Goal: Browse casually

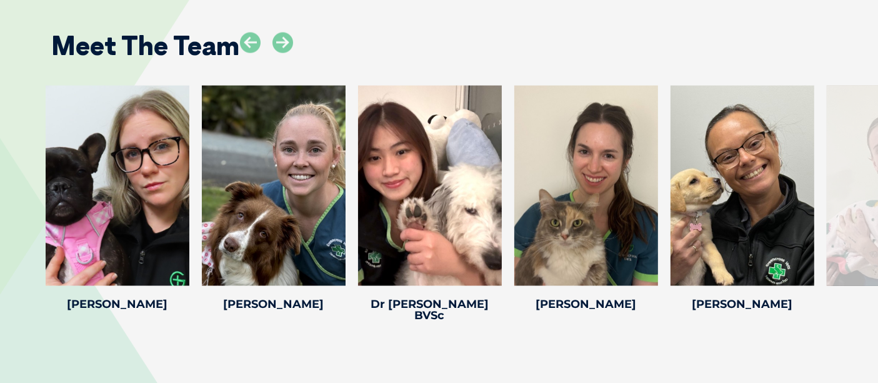
scroll to position [1969, 0]
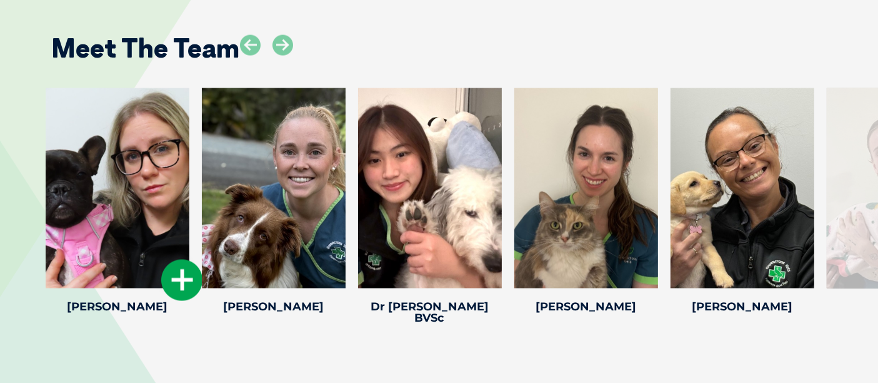
click at [175, 276] on icon at bounding box center [181, 279] width 41 height 41
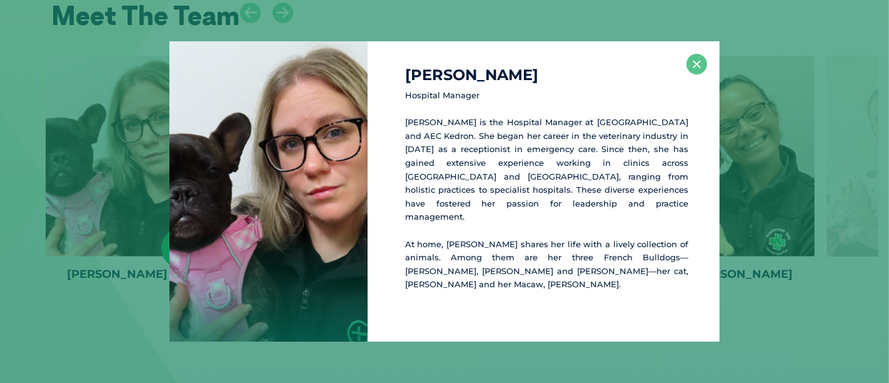
scroll to position [2003, 0]
click at [693, 74] on button "×" at bounding box center [696, 64] width 21 height 21
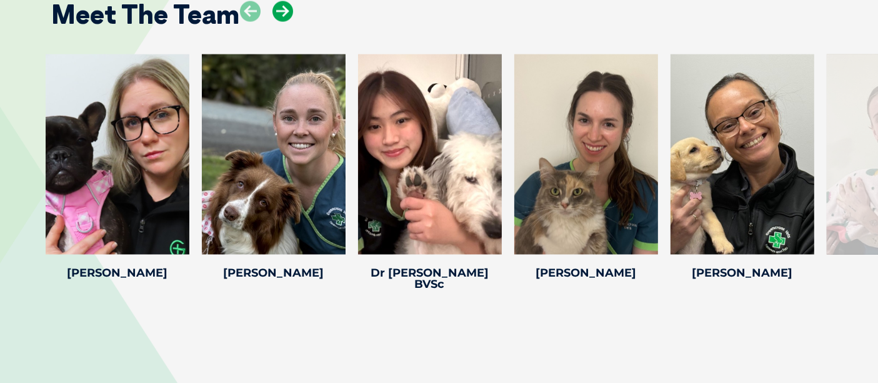
click at [289, 13] on icon at bounding box center [283, 11] width 21 height 21
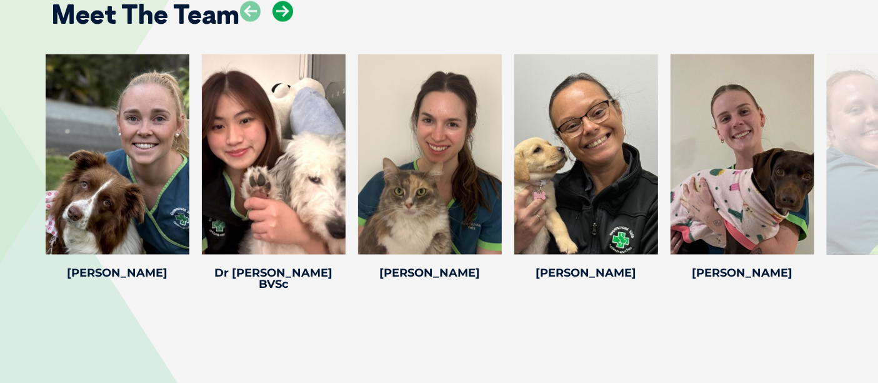
click at [289, 13] on icon at bounding box center [283, 11] width 21 height 21
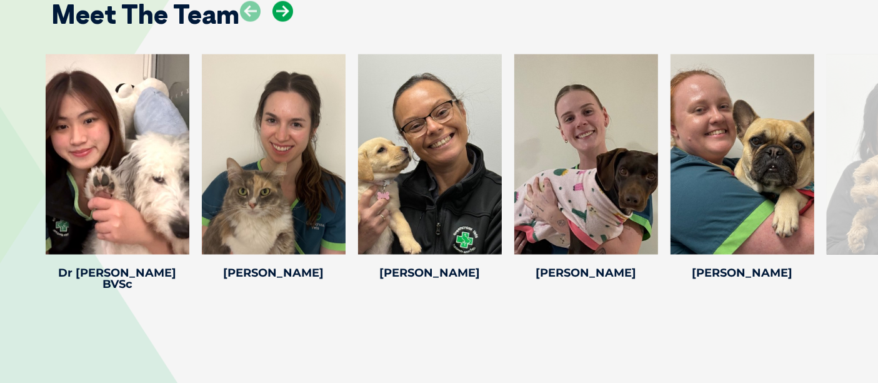
click at [289, 13] on icon at bounding box center [283, 11] width 21 height 21
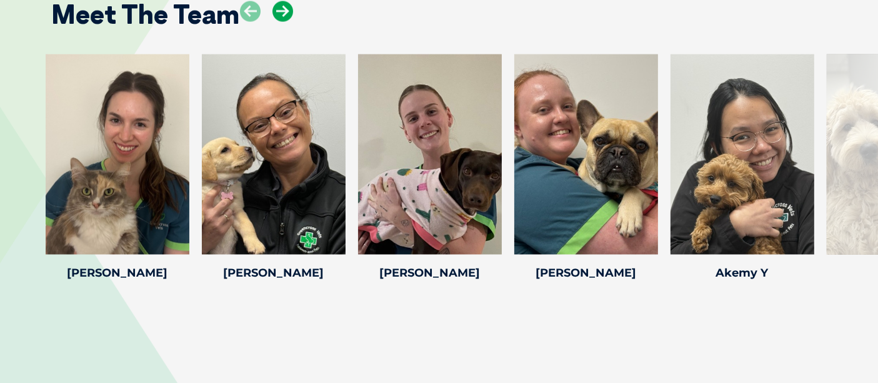
click at [289, 13] on icon at bounding box center [283, 11] width 21 height 21
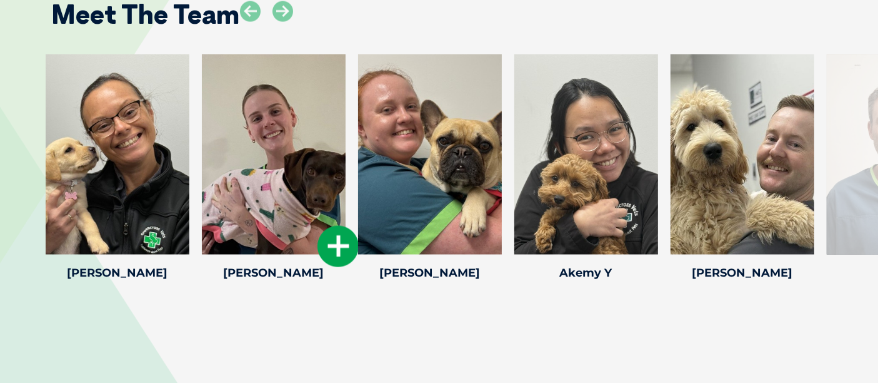
click at [334, 236] on icon at bounding box center [338, 246] width 41 height 41
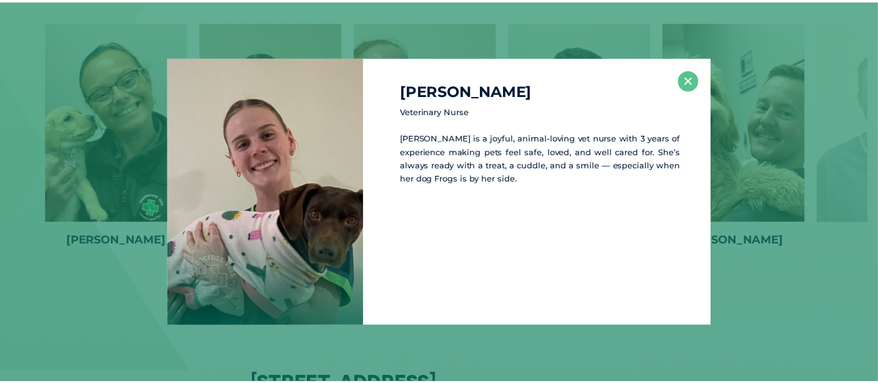
scroll to position [2037, 0]
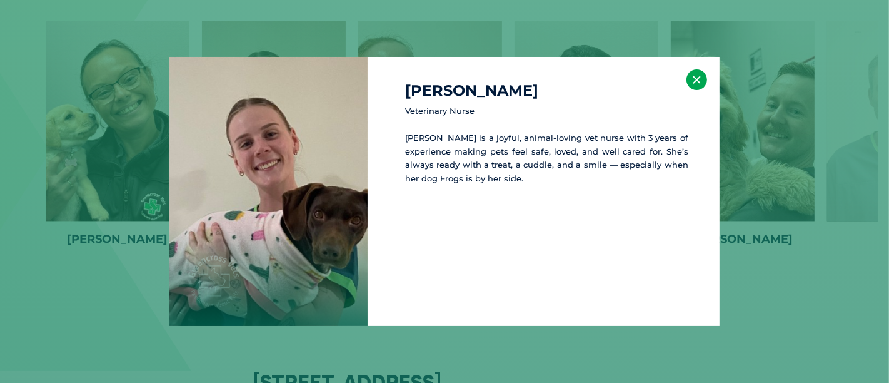
click at [696, 78] on button "×" at bounding box center [696, 79] width 21 height 21
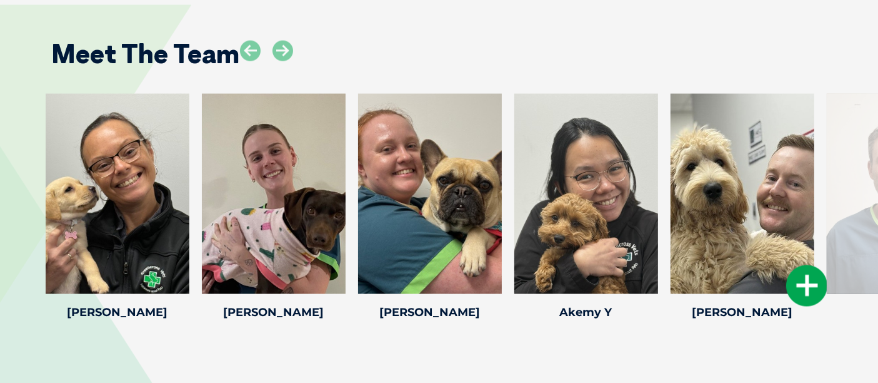
scroll to position [1962, 0]
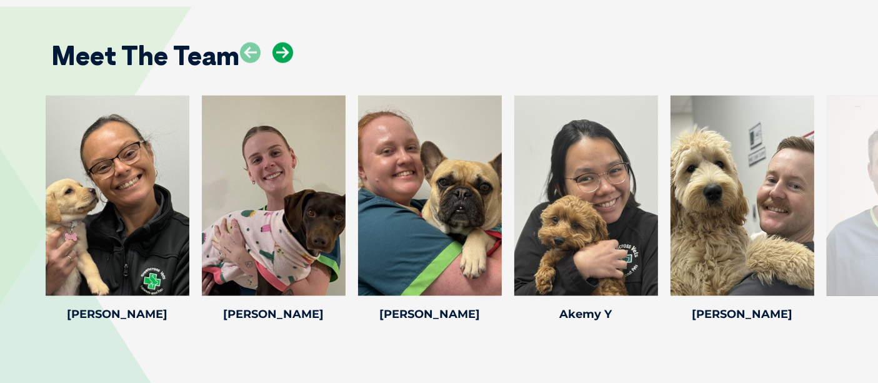
click at [284, 52] on icon at bounding box center [283, 53] width 21 height 21
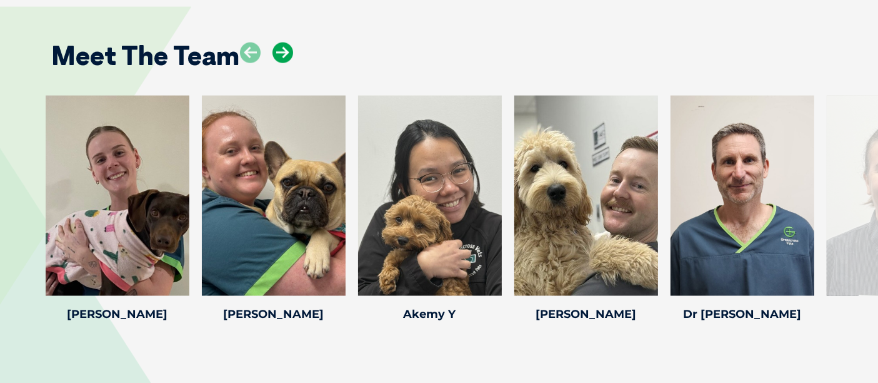
click at [284, 52] on icon at bounding box center [283, 53] width 21 height 21
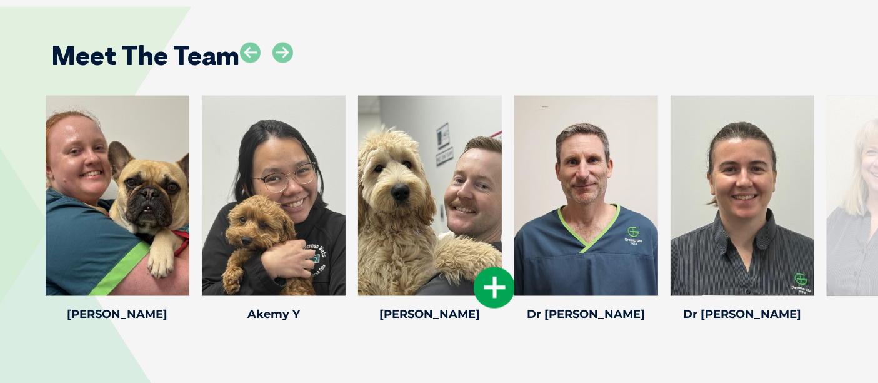
click at [498, 279] on icon at bounding box center [494, 287] width 41 height 41
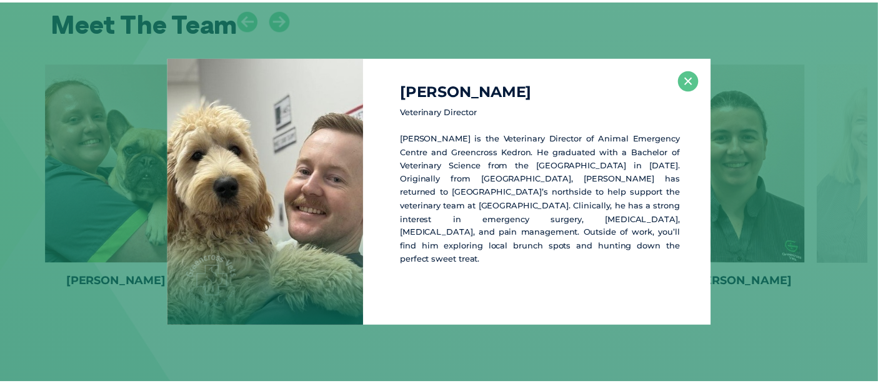
scroll to position [1996, 0]
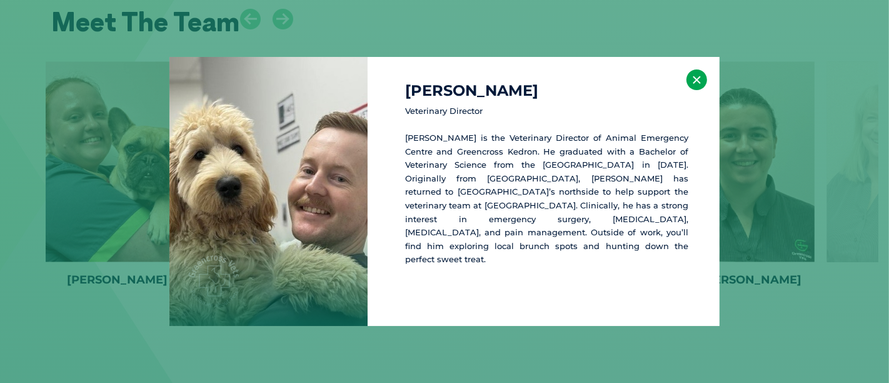
click at [700, 74] on button "×" at bounding box center [696, 79] width 21 height 21
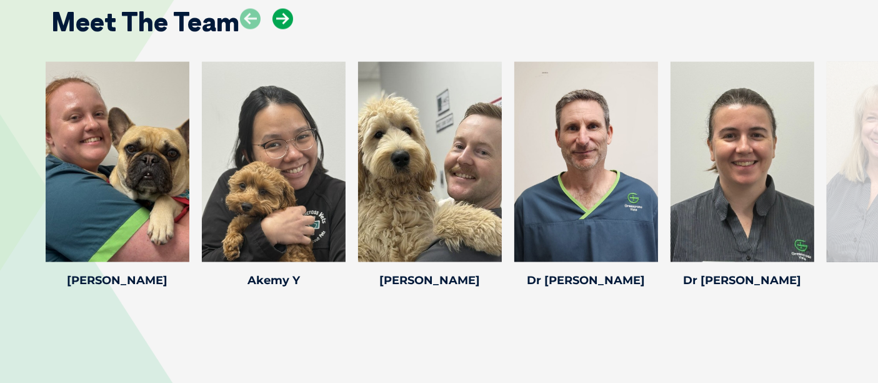
click at [283, 22] on icon at bounding box center [283, 19] width 21 height 21
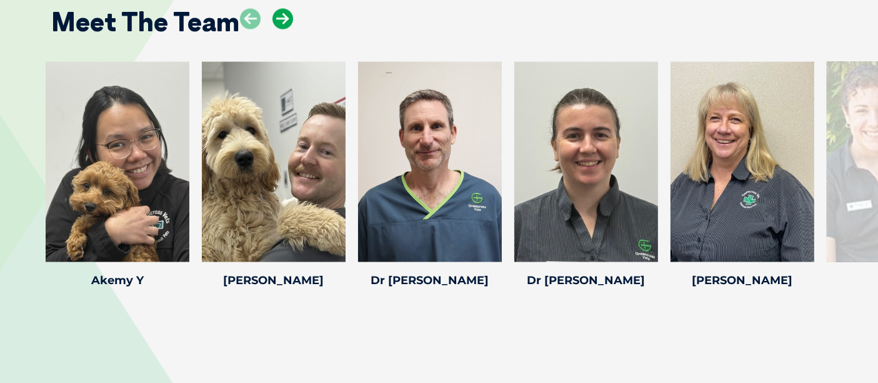
click at [283, 22] on icon at bounding box center [283, 19] width 21 height 21
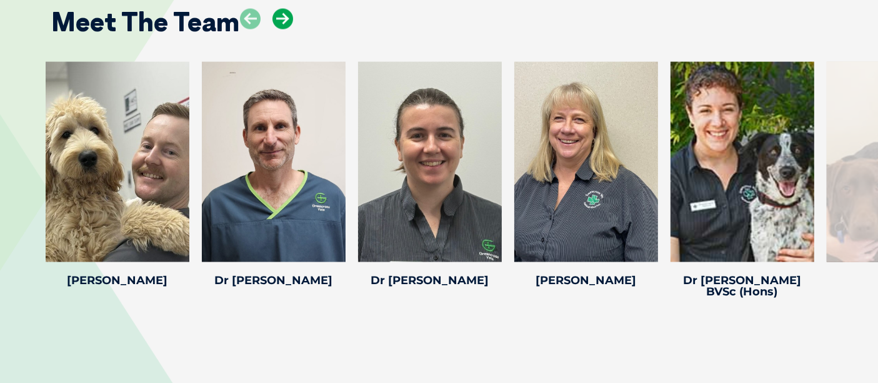
click at [283, 22] on icon at bounding box center [283, 19] width 21 height 21
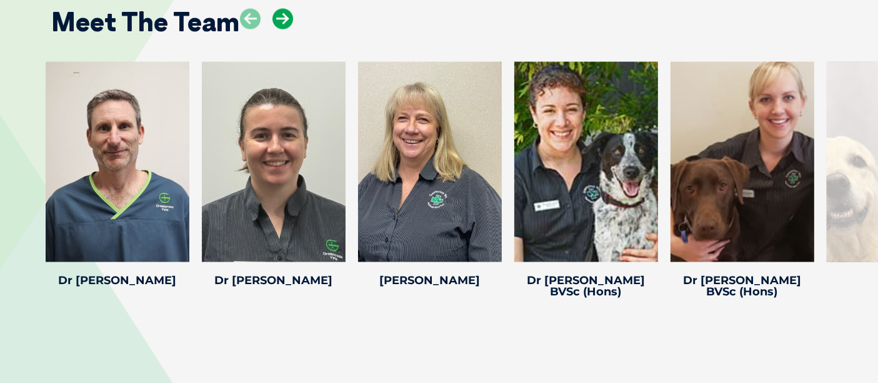
click at [283, 22] on icon at bounding box center [283, 19] width 21 height 21
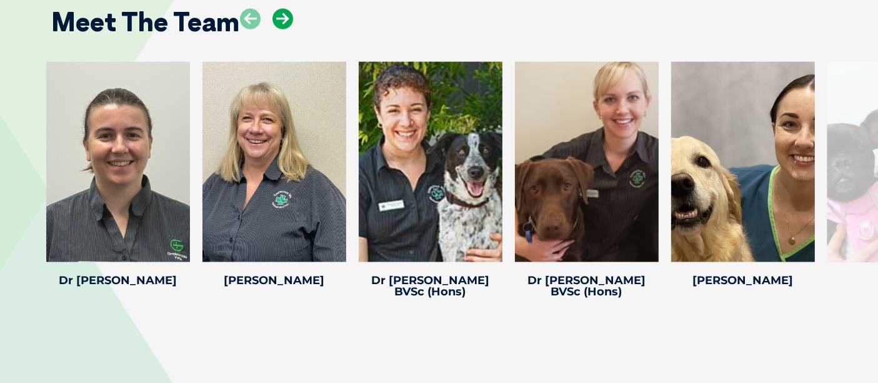
click at [279, 22] on icon at bounding box center [283, 19] width 21 height 21
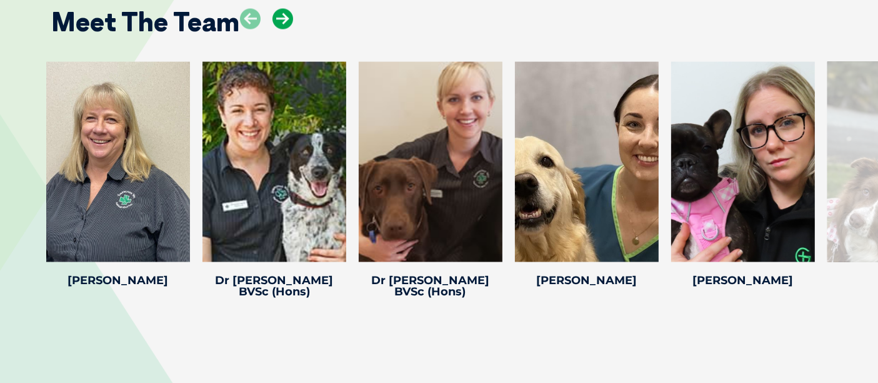
click at [279, 22] on icon at bounding box center [283, 19] width 21 height 21
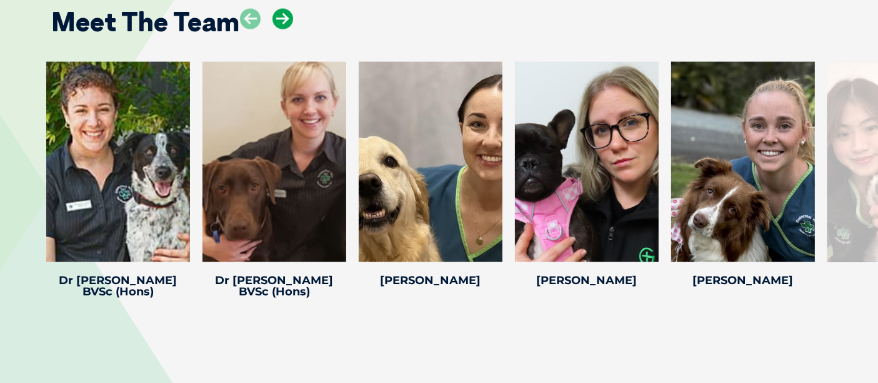
click at [279, 22] on icon at bounding box center [283, 19] width 21 height 21
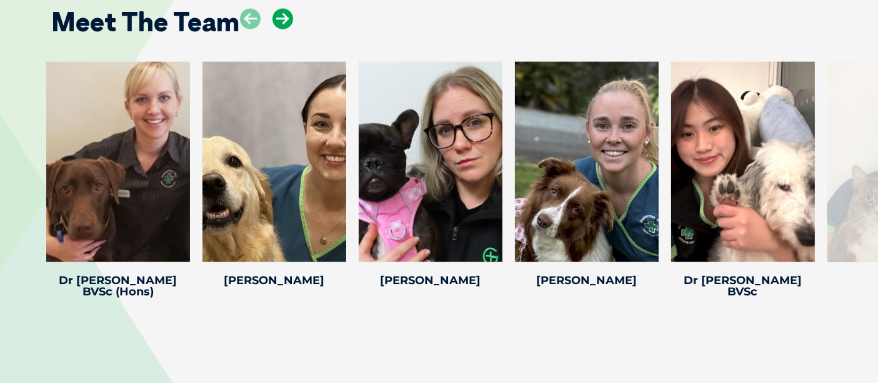
click at [279, 22] on icon at bounding box center [283, 19] width 21 height 21
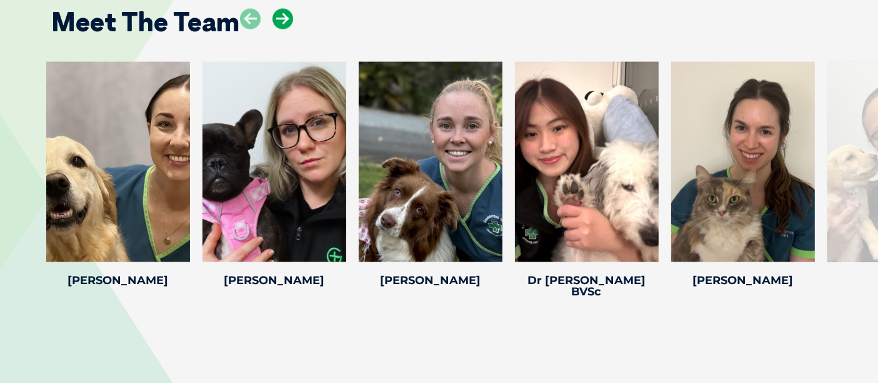
click at [279, 22] on icon at bounding box center [283, 19] width 21 height 21
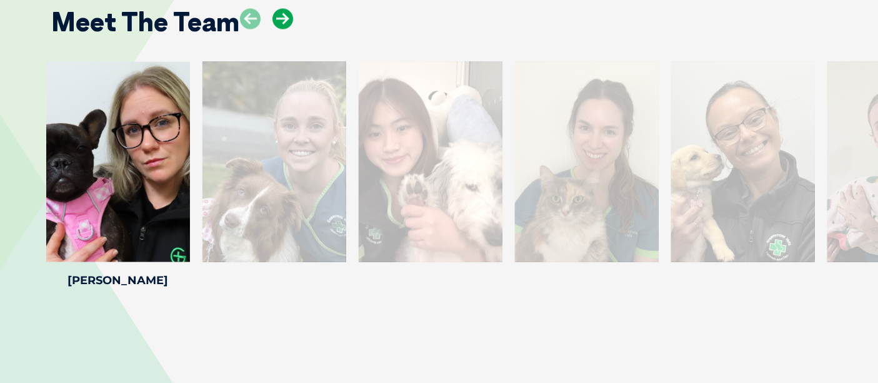
click at [279, 22] on icon at bounding box center [283, 19] width 21 height 21
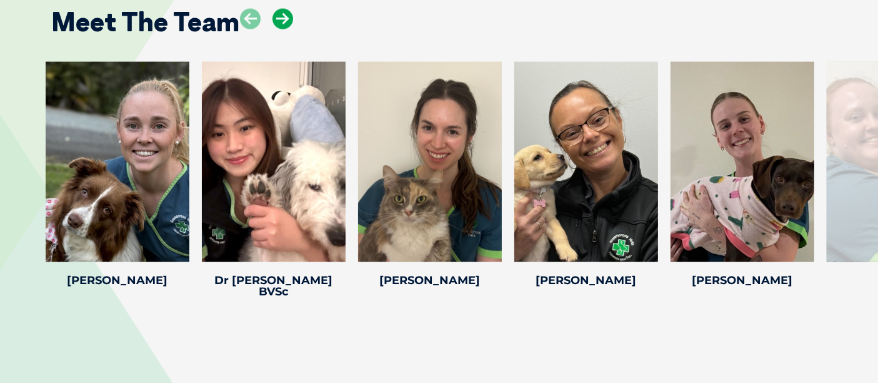
click at [279, 22] on icon at bounding box center [283, 19] width 21 height 21
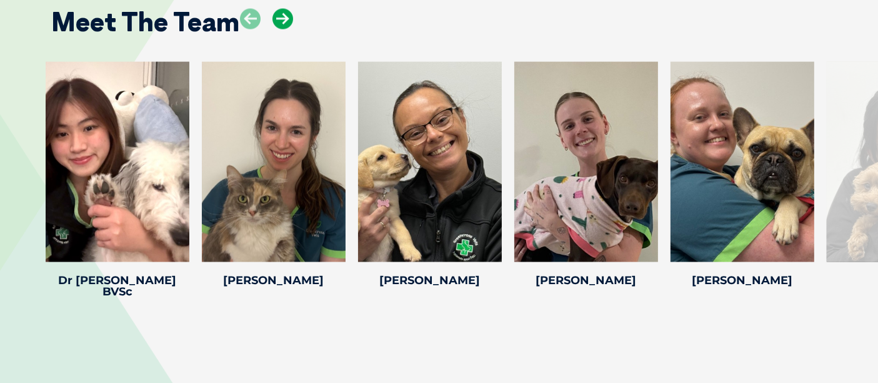
click at [279, 22] on icon at bounding box center [283, 19] width 21 height 21
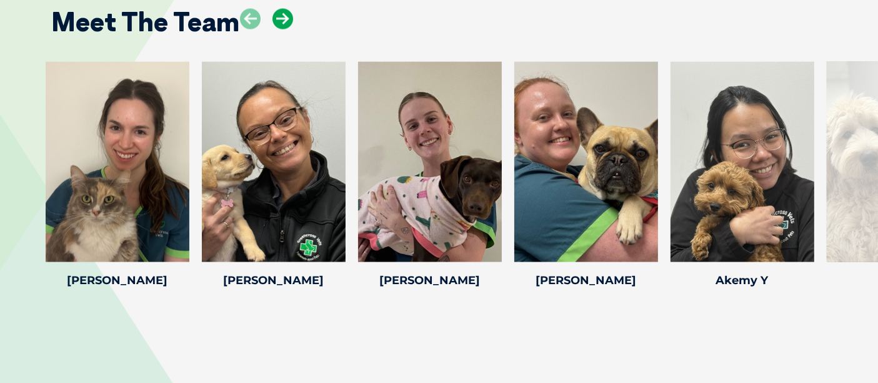
click at [279, 22] on icon at bounding box center [283, 19] width 21 height 21
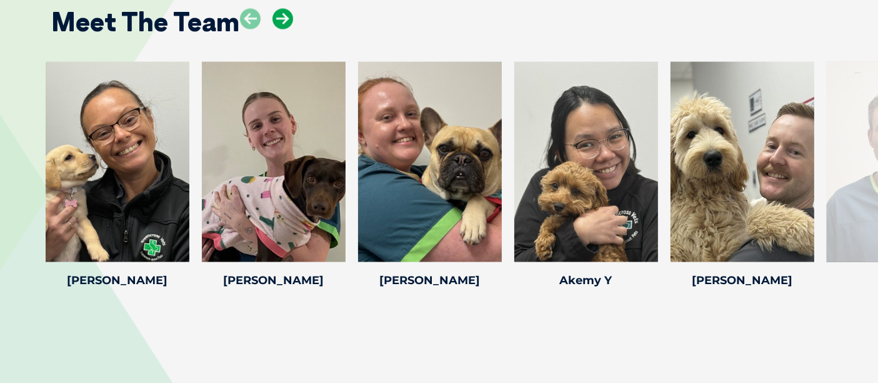
click at [279, 22] on icon at bounding box center [283, 19] width 21 height 21
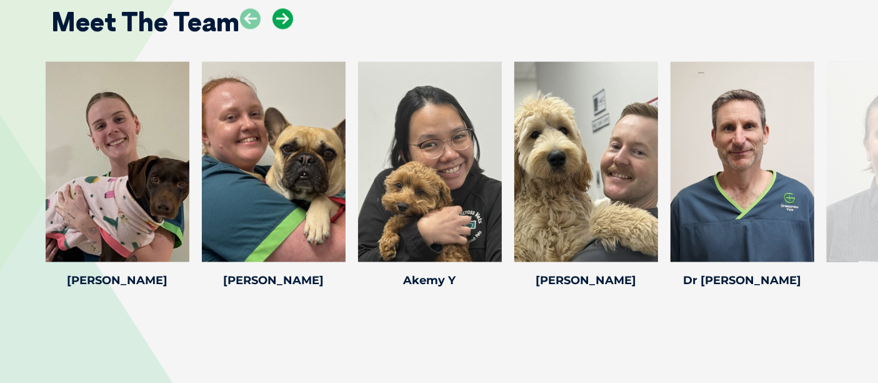
click at [279, 22] on icon at bounding box center [283, 19] width 21 height 21
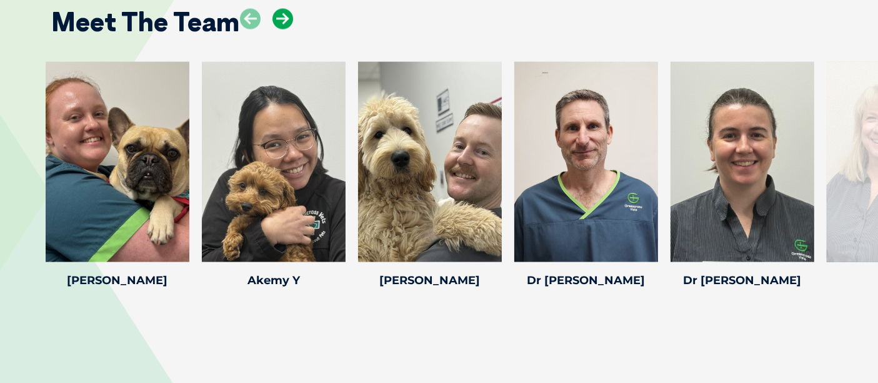
click at [279, 22] on icon at bounding box center [283, 19] width 21 height 21
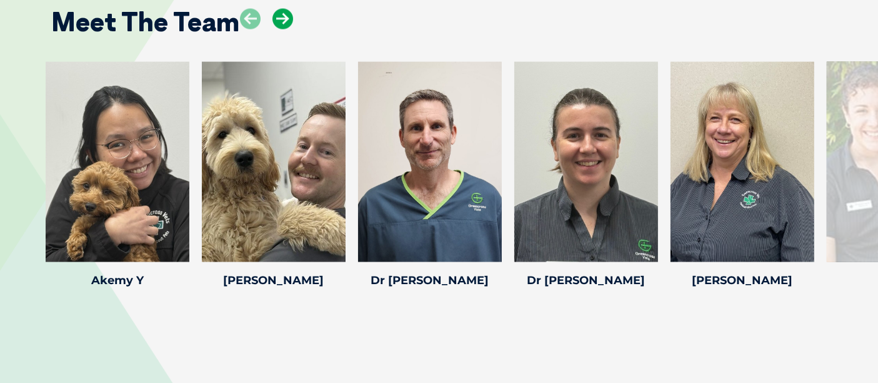
click at [279, 22] on icon at bounding box center [283, 19] width 21 height 21
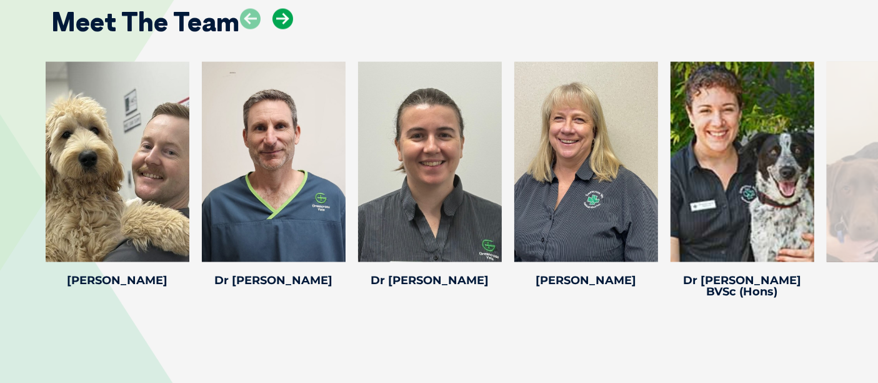
click at [279, 22] on icon at bounding box center [283, 19] width 21 height 21
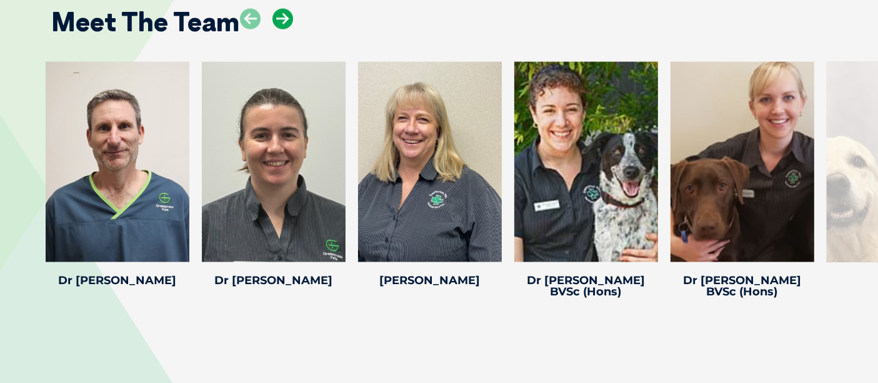
click at [279, 22] on icon at bounding box center [283, 19] width 21 height 21
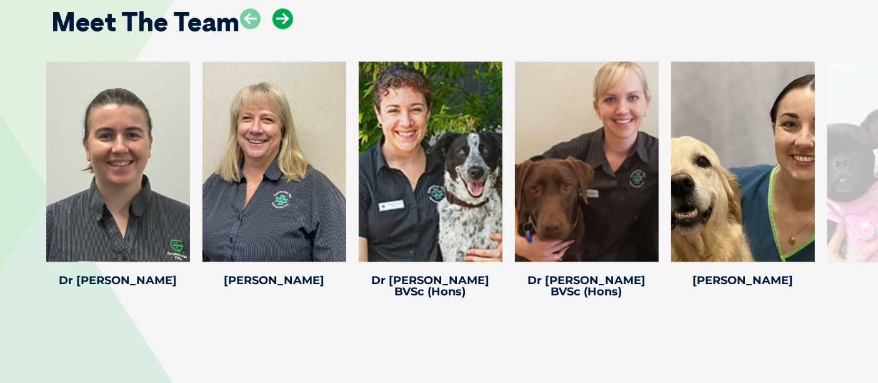
click at [279, 22] on icon at bounding box center [283, 19] width 21 height 21
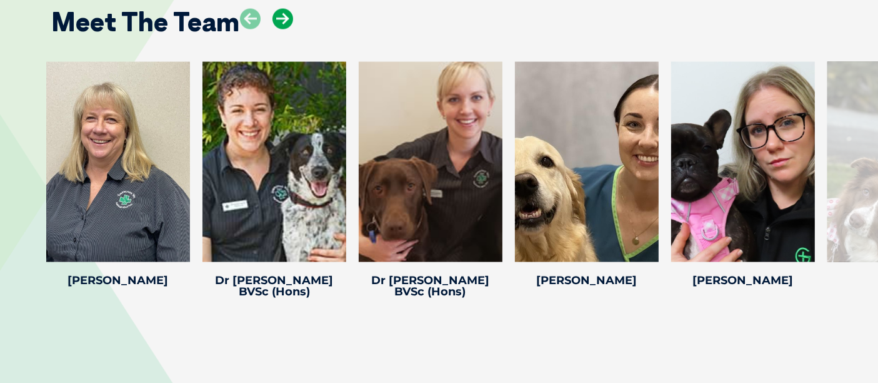
click at [279, 22] on icon at bounding box center [283, 19] width 21 height 21
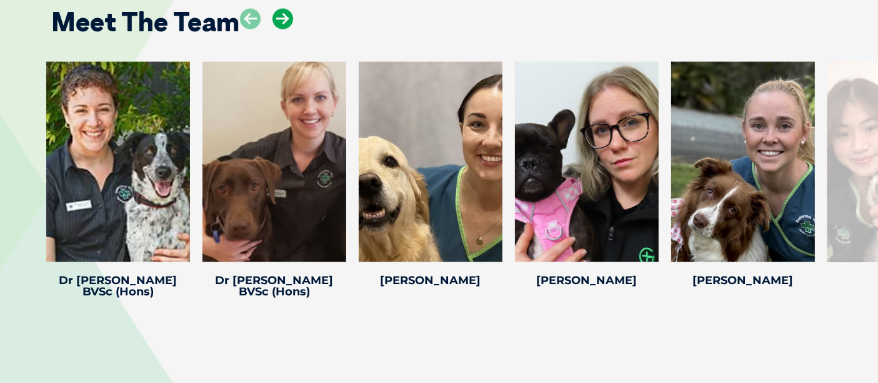
click at [279, 22] on icon at bounding box center [283, 19] width 21 height 21
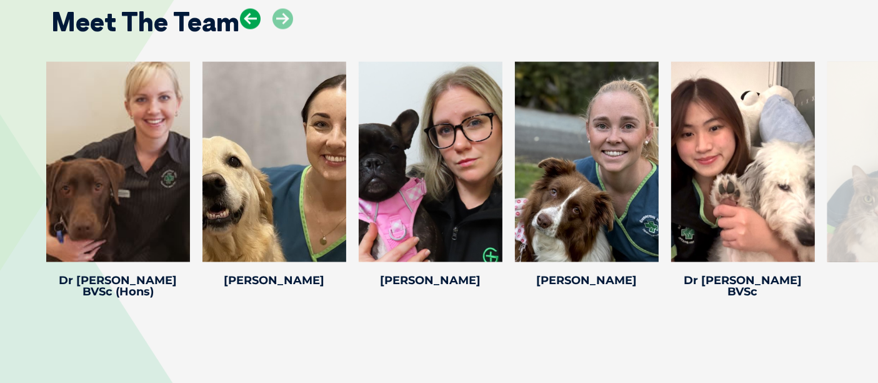
click at [251, 24] on icon at bounding box center [250, 19] width 21 height 21
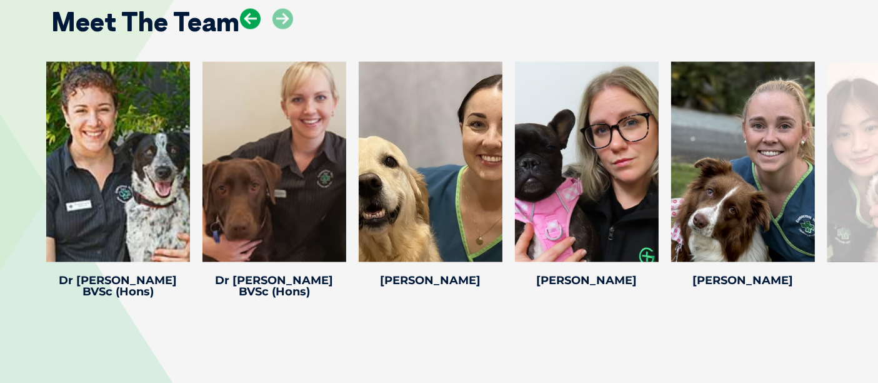
click at [251, 24] on icon at bounding box center [250, 19] width 21 height 21
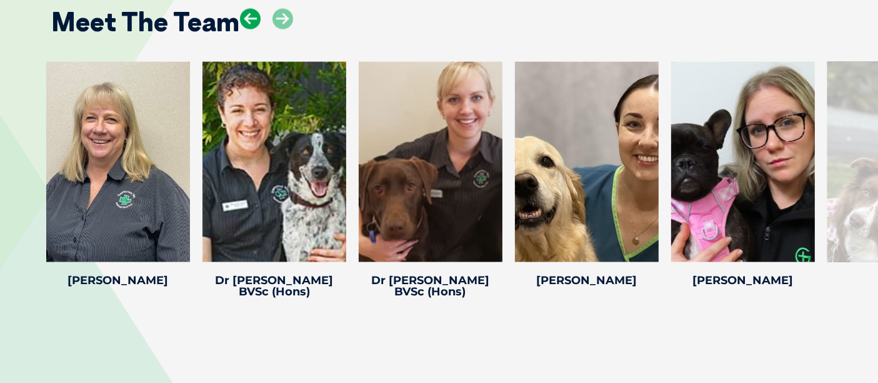
click at [251, 24] on icon at bounding box center [250, 19] width 21 height 21
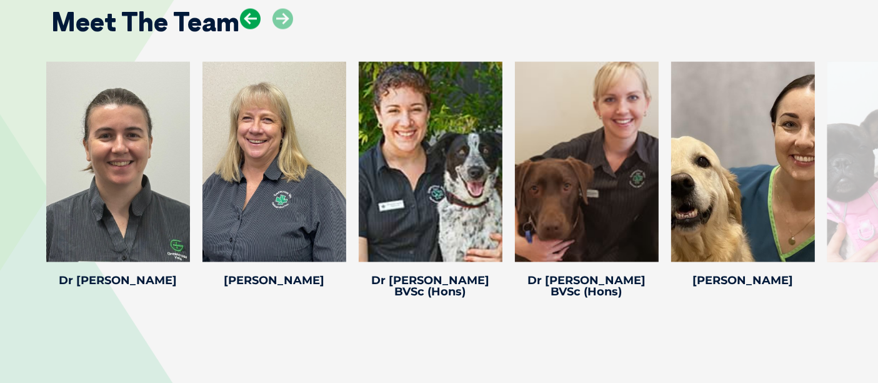
click at [251, 24] on icon at bounding box center [250, 19] width 21 height 21
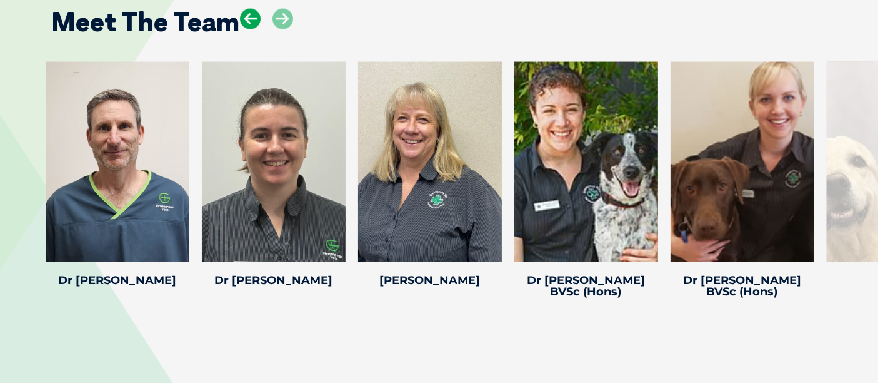
click at [251, 24] on icon at bounding box center [250, 19] width 21 height 21
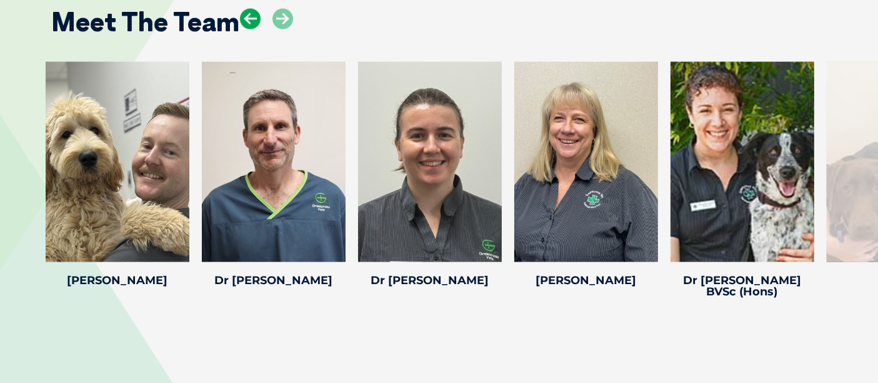
click at [251, 24] on icon at bounding box center [250, 19] width 21 height 21
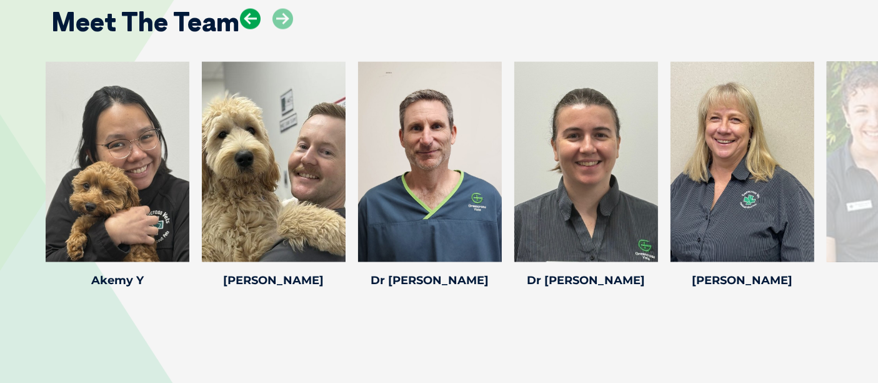
click at [251, 24] on icon at bounding box center [250, 19] width 21 height 21
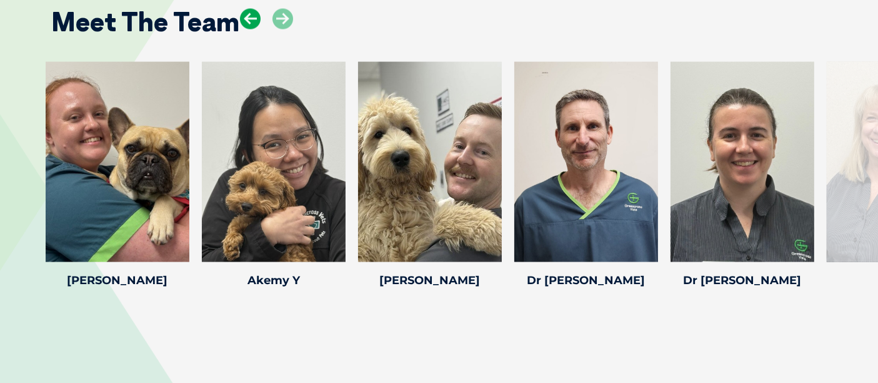
click at [251, 24] on icon at bounding box center [250, 19] width 21 height 21
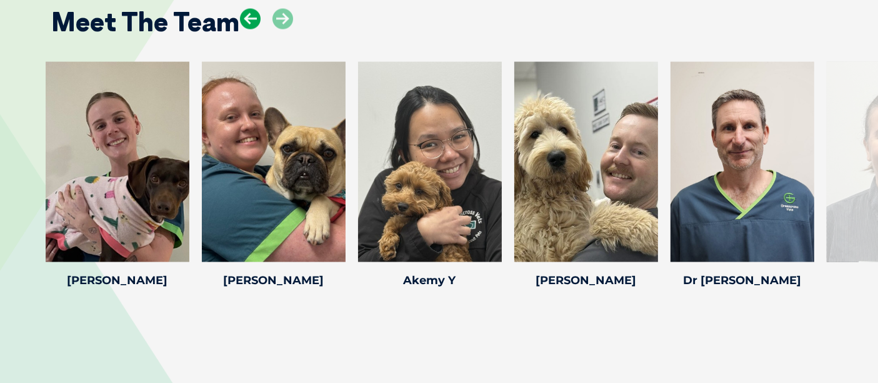
click at [251, 24] on icon at bounding box center [250, 19] width 21 height 21
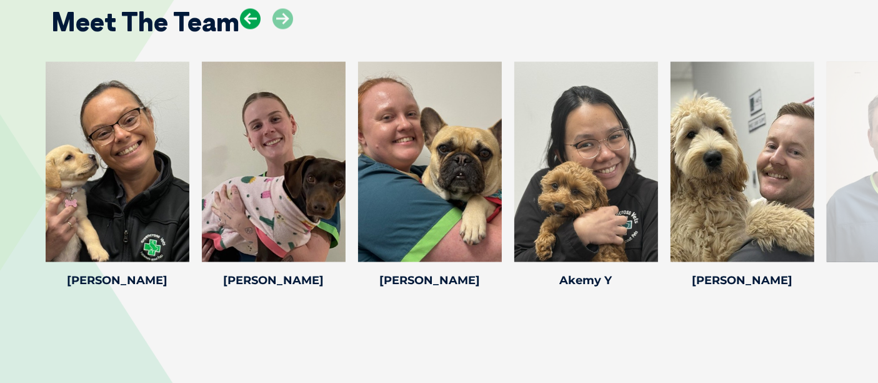
click at [251, 24] on icon at bounding box center [250, 19] width 21 height 21
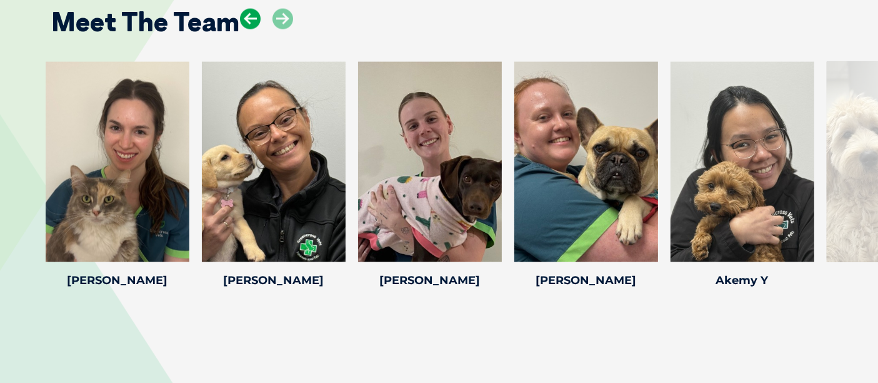
click at [251, 24] on icon at bounding box center [250, 19] width 21 height 21
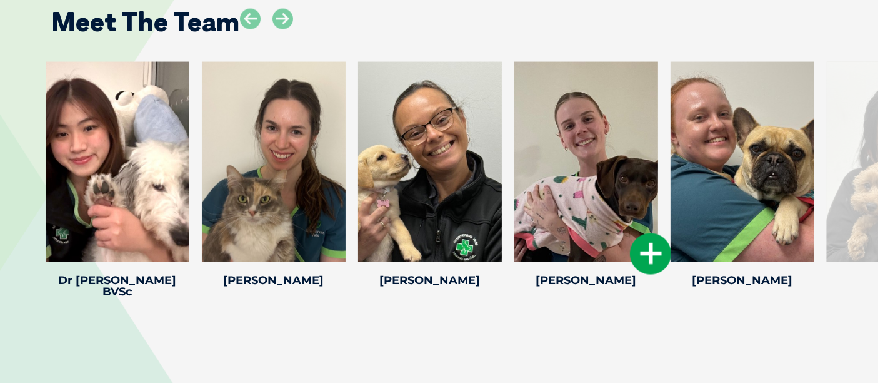
click at [632, 248] on icon at bounding box center [650, 253] width 41 height 41
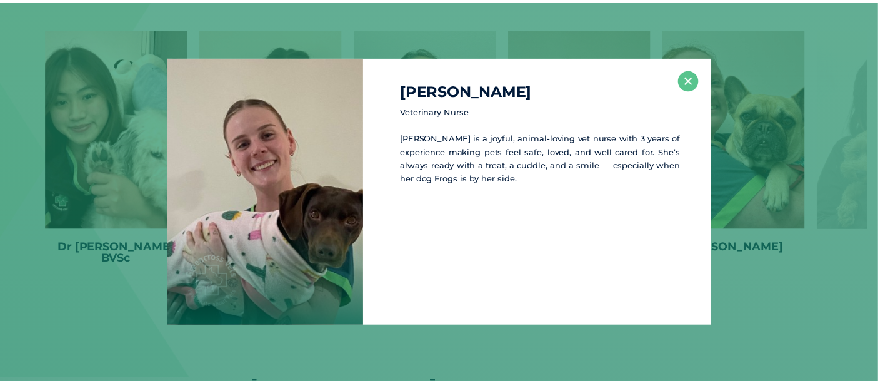
scroll to position [2029, 0]
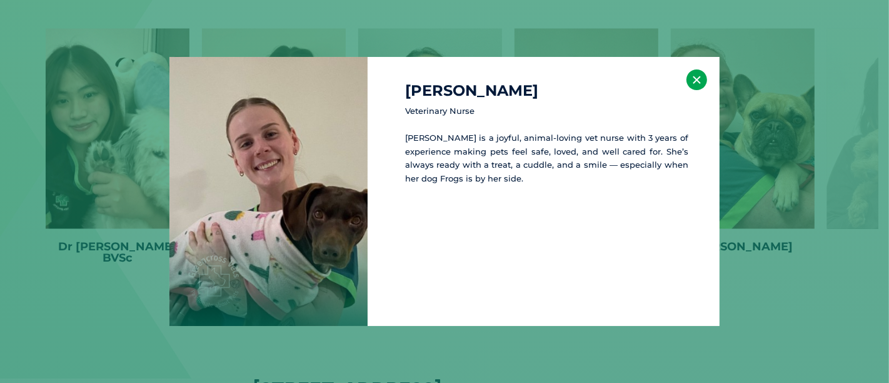
click at [691, 80] on button "×" at bounding box center [696, 79] width 21 height 21
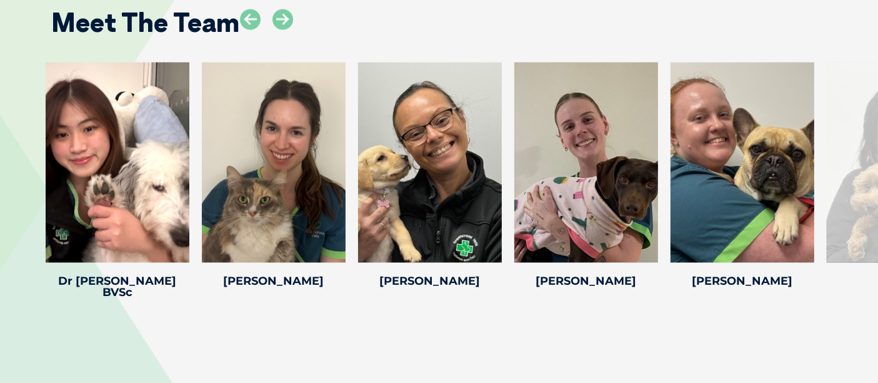
scroll to position [1998, 0]
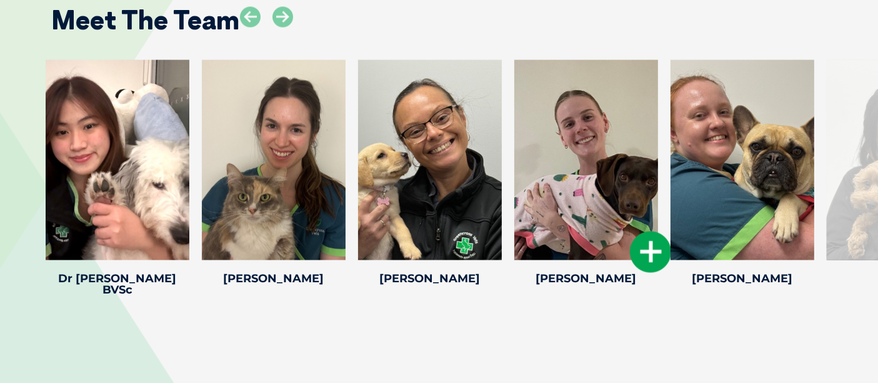
click at [650, 259] on icon at bounding box center [650, 251] width 41 height 41
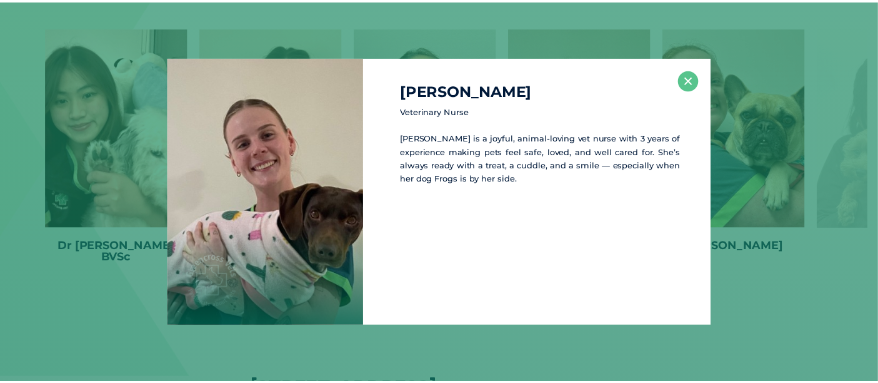
scroll to position [2031, 0]
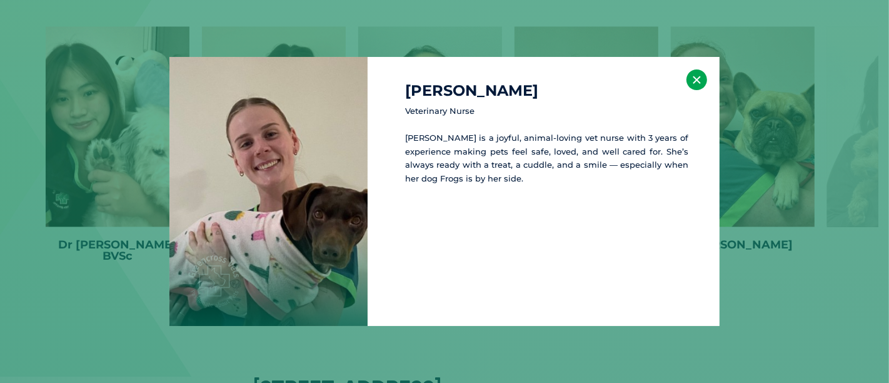
click at [695, 86] on button "×" at bounding box center [696, 79] width 21 height 21
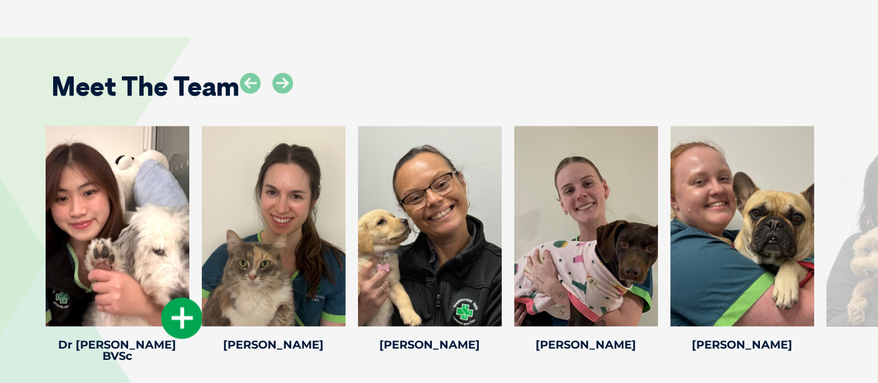
scroll to position [1959, 0]
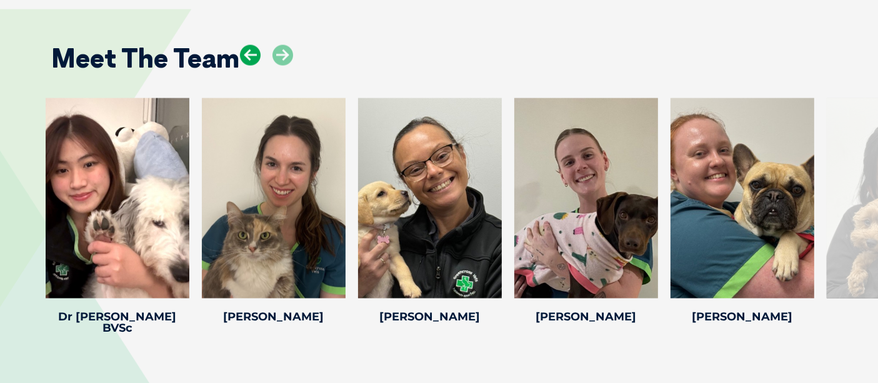
click at [255, 56] on icon at bounding box center [250, 55] width 21 height 21
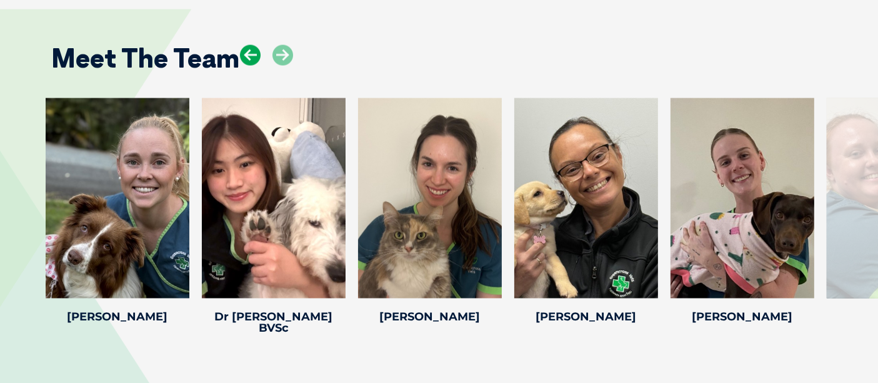
click at [255, 56] on icon at bounding box center [250, 55] width 21 height 21
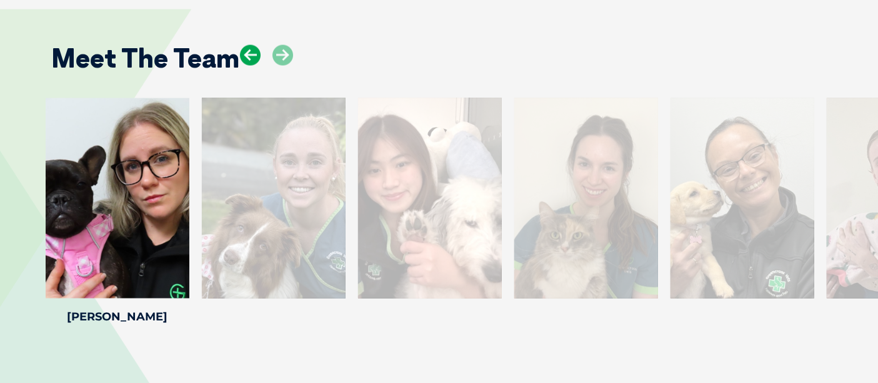
click at [255, 56] on icon at bounding box center [250, 55] width 21 height 21
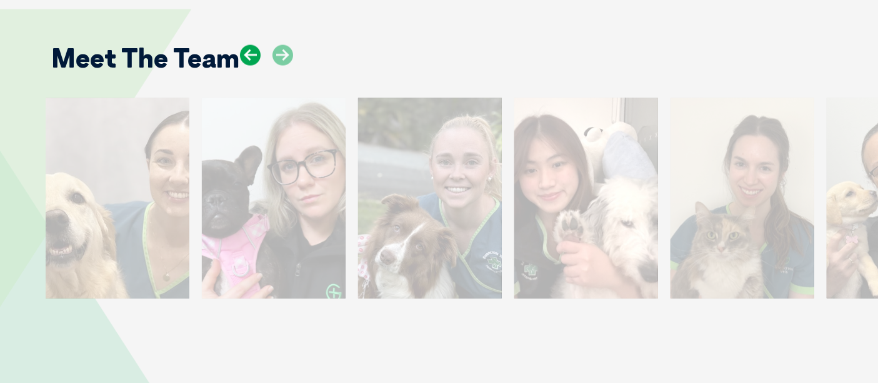
click at [255, 56] on icon at bounding box center [250, 55] width 21 height 21
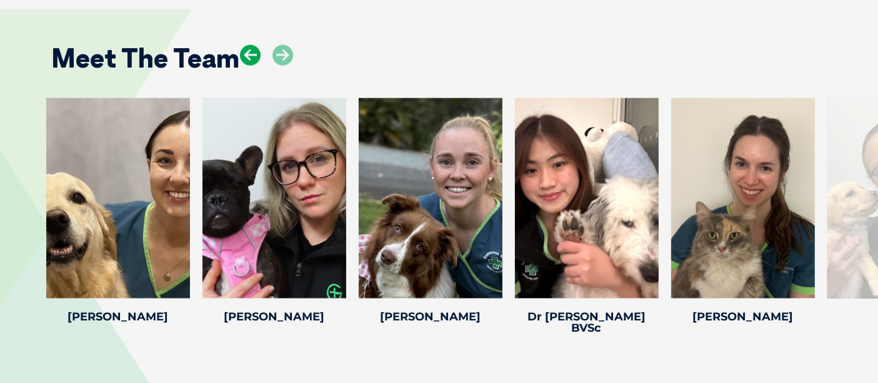
click at [255, 56] on icon at bounding box center [250, 55] width 21 height 21
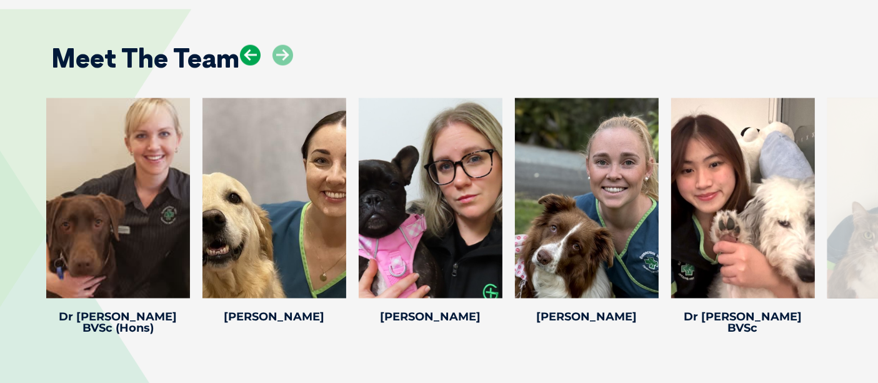
click at [255, 56] on icon at bounding box center [250, 55] width 21 height 21
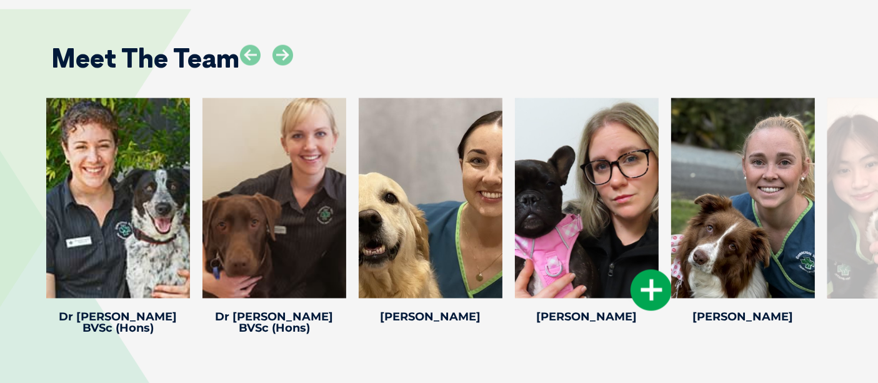
click at [641, 282] on icon at bounding box center [651, 289] width 41 height 41
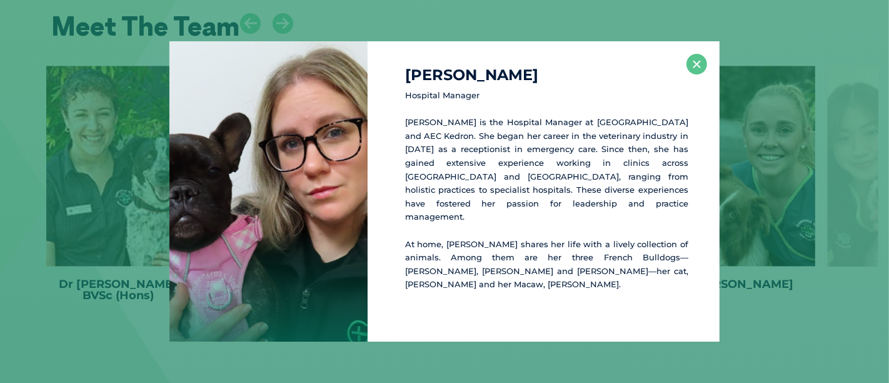
scroll to position [1993, 0]
click at [698, 74] on button "×" at bounding box center [696, 64] width 21 height 21
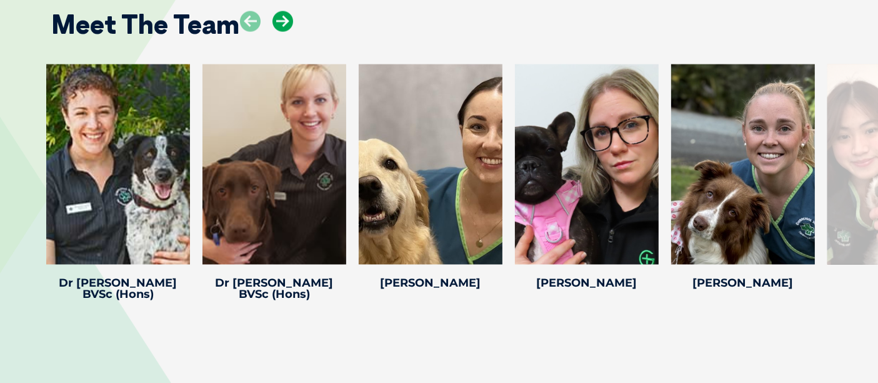
click at [281, 23] on icon at bounding box center [283, 21] width 21 height 21
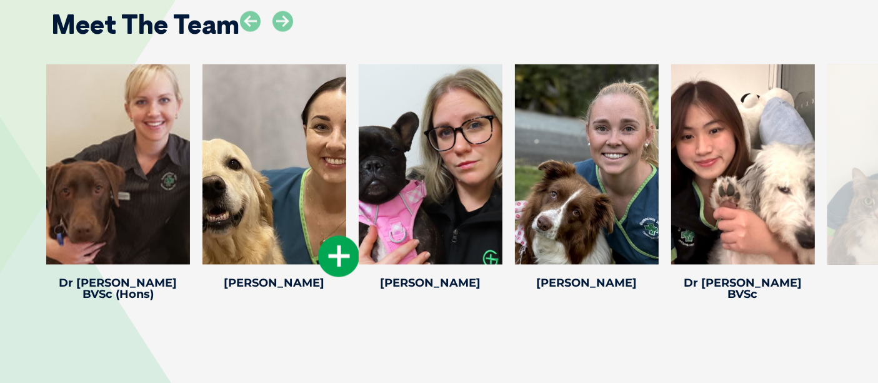
click at [333, 256] on icon at bounding box center [338, 256] width 41 height 41
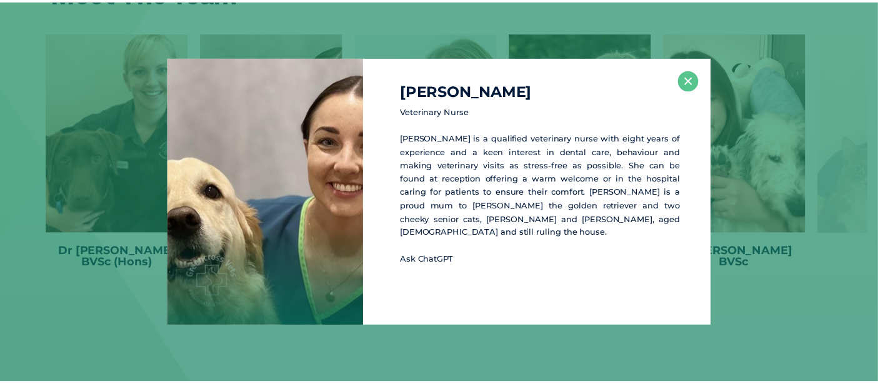
scroll to position [2027, 0]
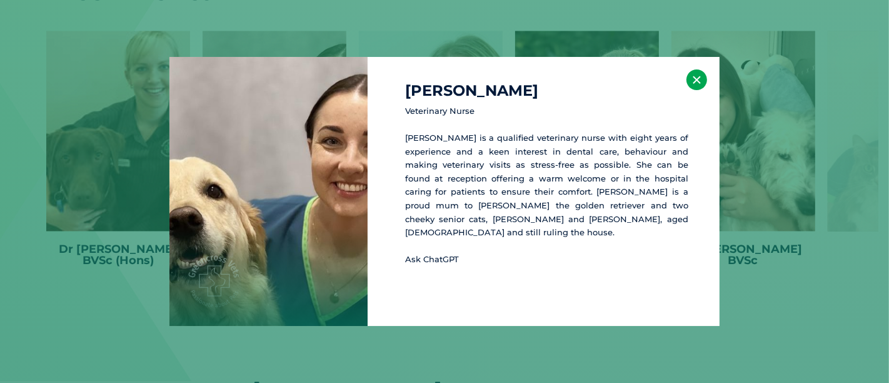
click at [693, 77] on button "×" at bounding box center [696, 79] width 21 height 21
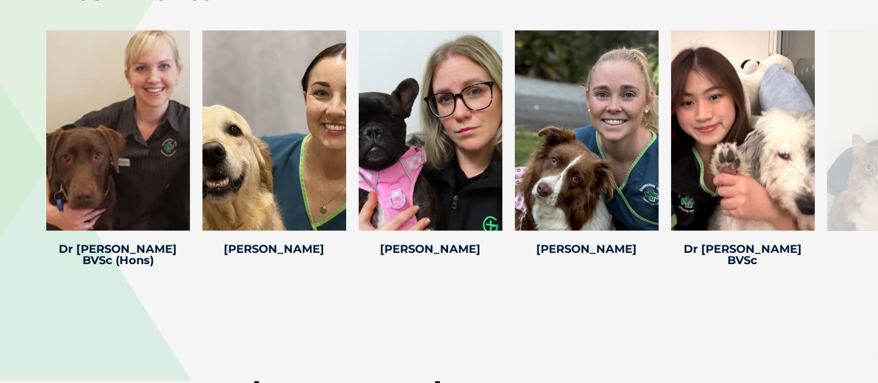
scroll to position [1978, 0]
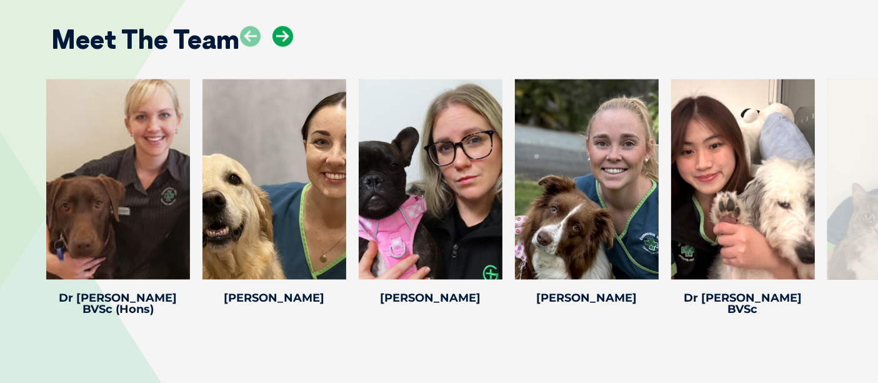
click at [286, 35] on icon at bounding box center [283, 36] width 21 height 21
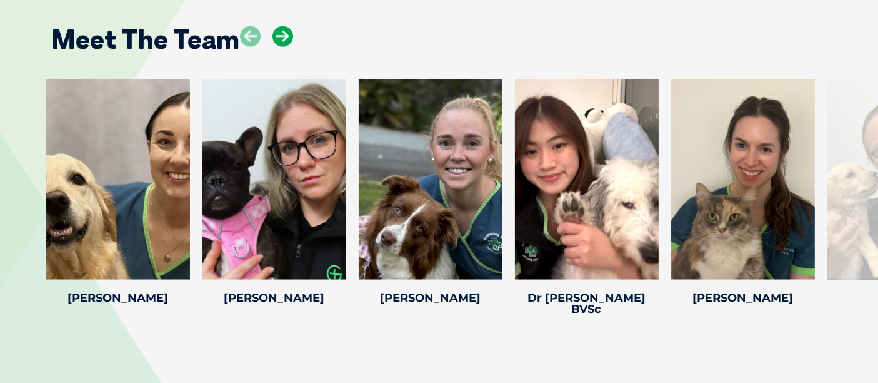
click at [286, 35] on icon at bounding box center [283, 36] width 21 height 21
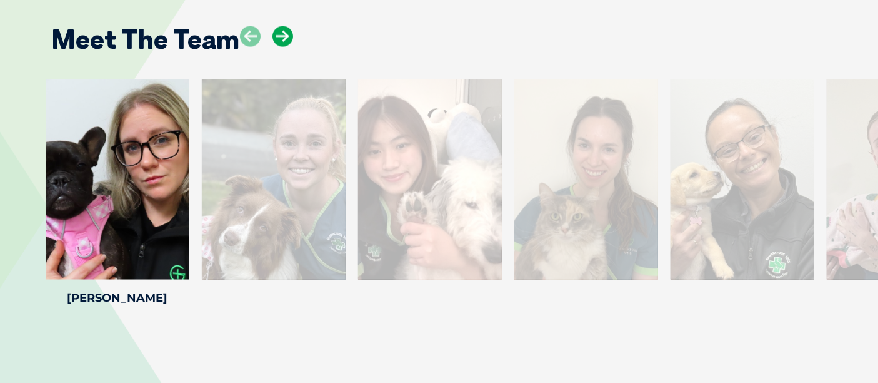
click at [286, 35] on icon at bounding box center [283, 36] width 21 height 21
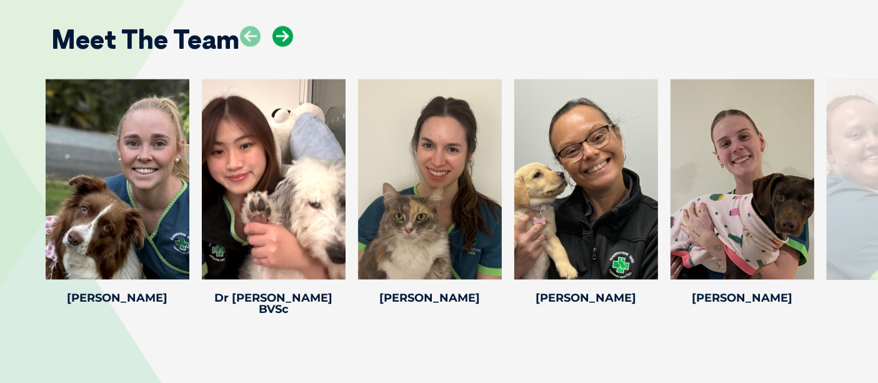
click at [286, 35] on icon at bounding box center [283, 36] width 21 height 21
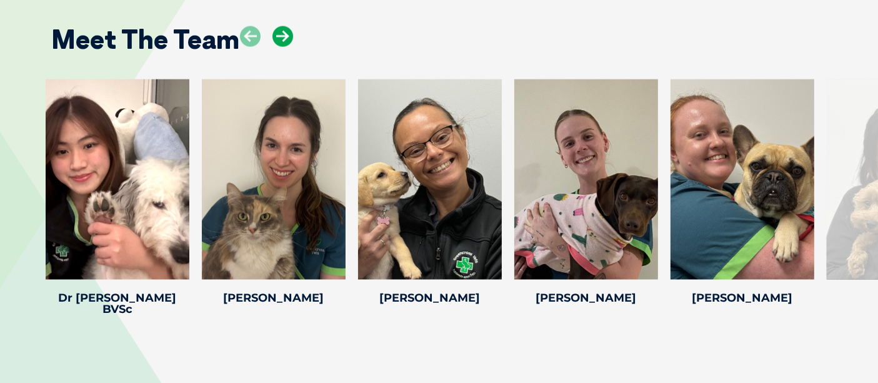
click at [286, 35] on icon at bounding box center [283, 36] width 21 height 21
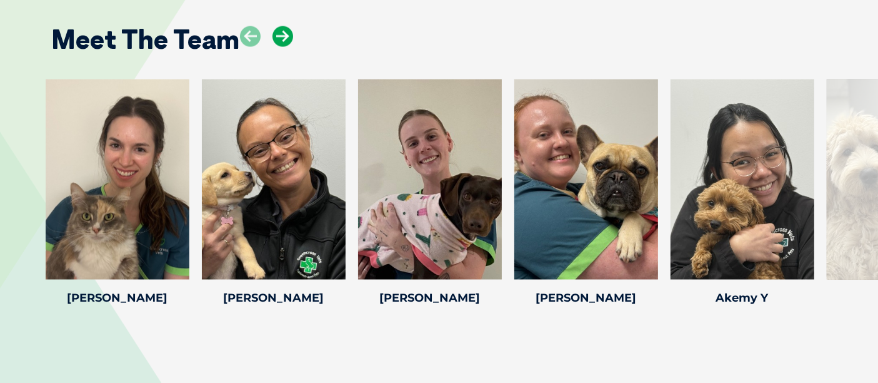
click at [286, 35] on icon at bounding box center [283, 36] width 21 height 21
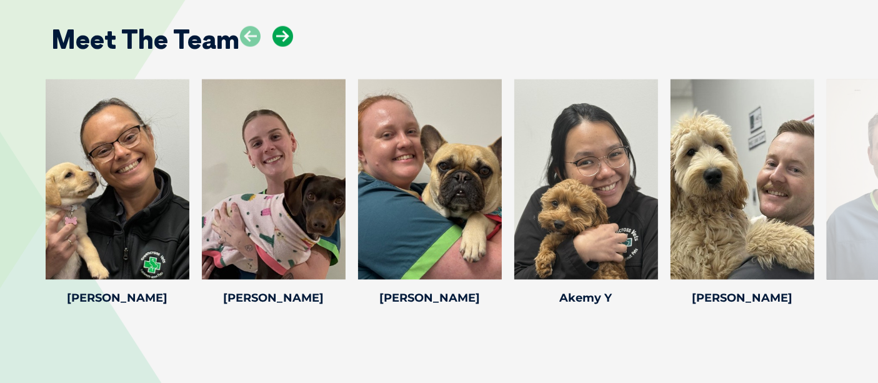
click at [286, 35] on icon at bounding box center [283, 36] width 21 height 21
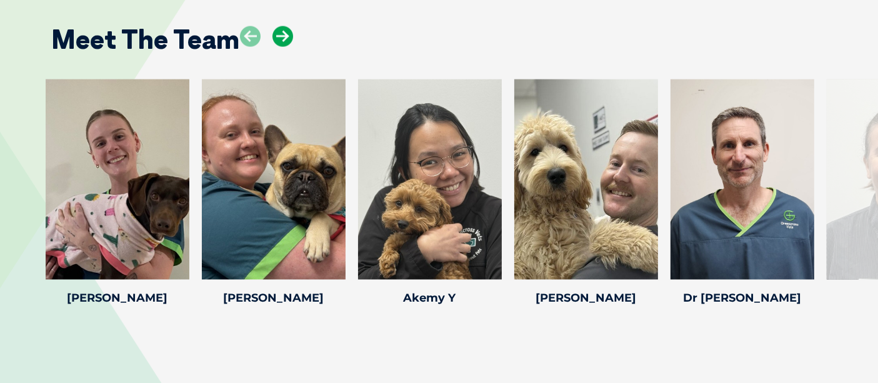
click at [284, 39] on icon at bounding box center [283, 36] width 21 height 21
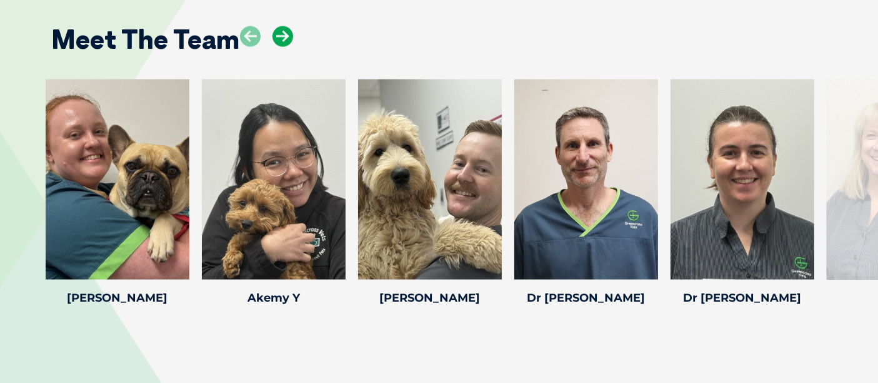
click at [284, 39] on icon at bounding box center [283, 36] width 21 height 21
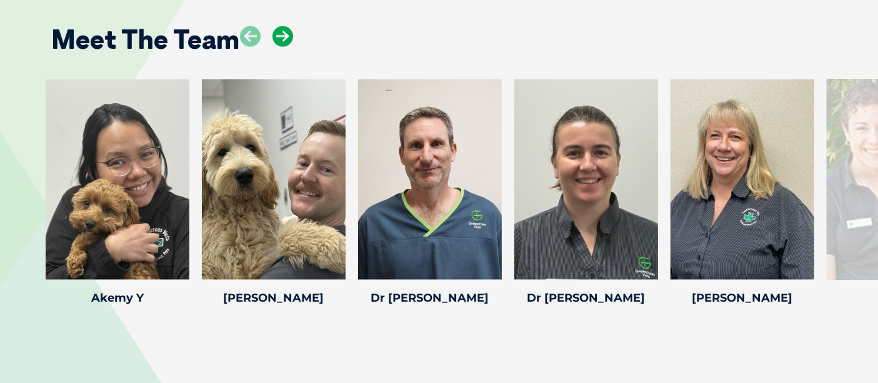
click at [284, 39] on icon at bounding box center [283, 36] width 21 height 21
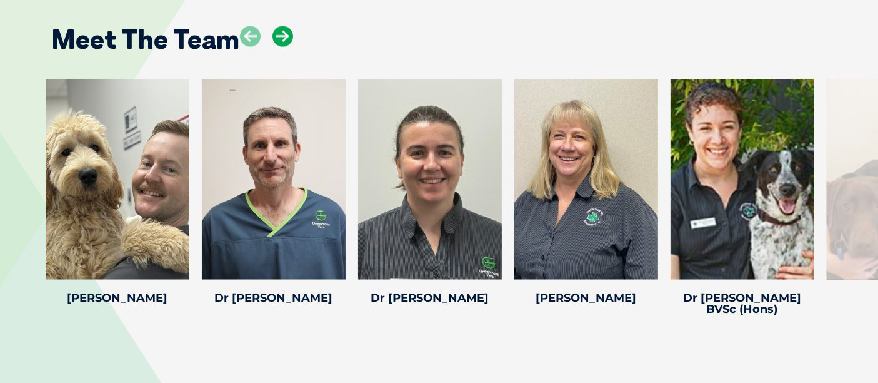
click at [284, 39] on icon at bounding box center [283, 36] width 21 height 21
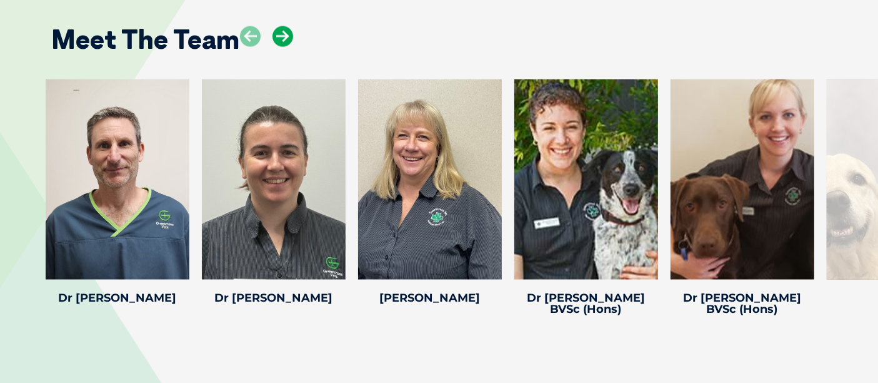
click at [284, 39] on icon at bounding box center [283, 36] width 21 height 21
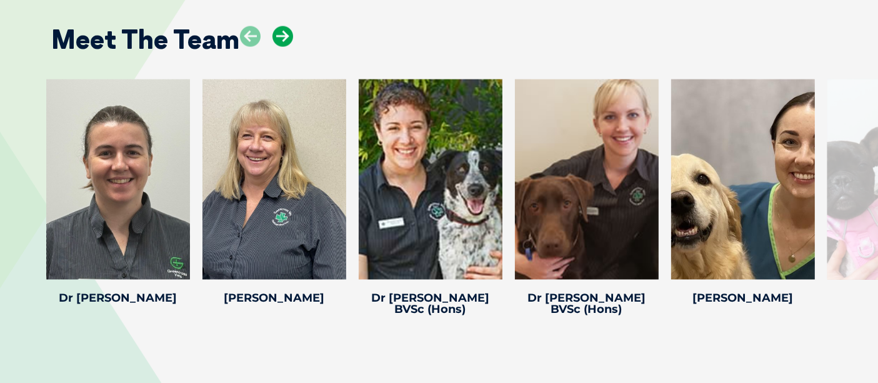
click at [284, 39] on icon at bounding box center [283, 36] width 21 height 21
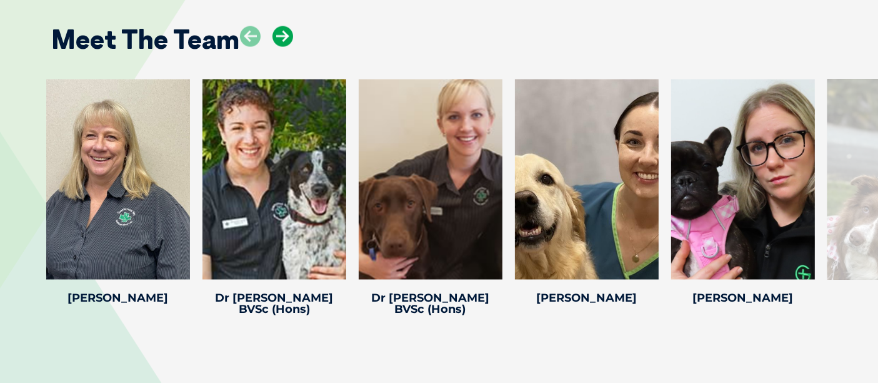
click at [284, 39] on icon at bounding box center [283, 36] width 21 height 21
